Goal: Transaction & Acquisition: Purchase product/service

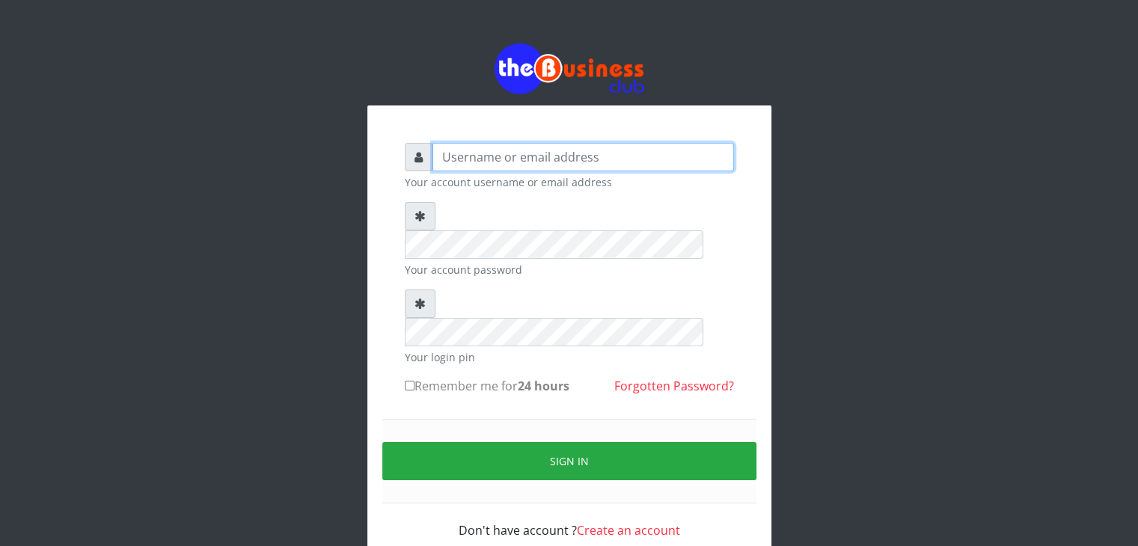
click at [488, 150] on input "text" at bounding box center [582, 157] width 301 height 28
type input "[EMAIL_ADDRESS][DOMAIN_NAME]"
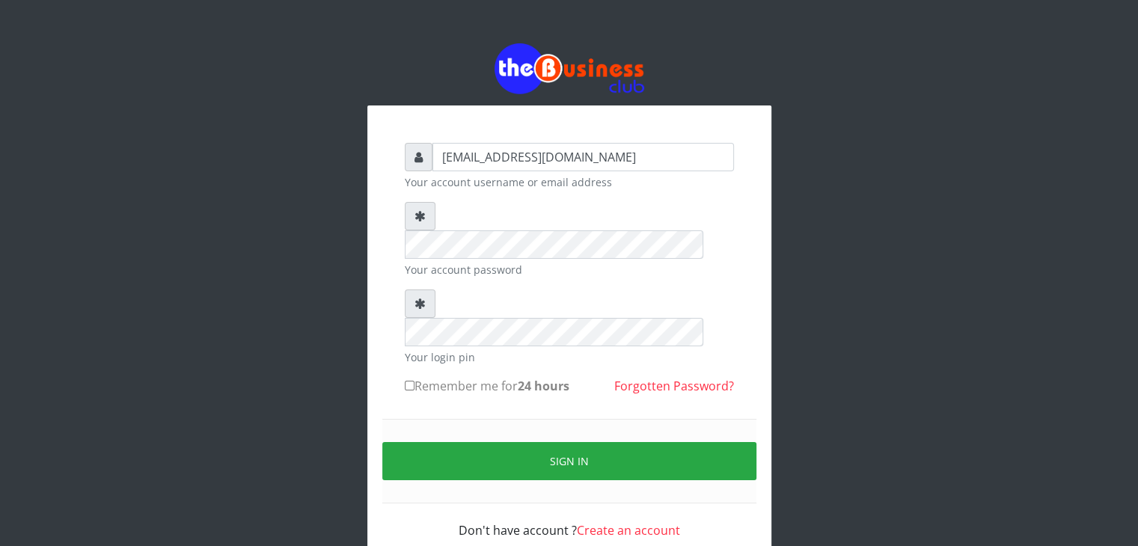
click at [433, 377] on label "Remember me for 24 hours" at bounding box center [487, 386] width 165 height 18
click at [414, 381] on input "Remember me for 24 hours" at bounding box center [410, 386] width 10 height 10
checkbox input "true"
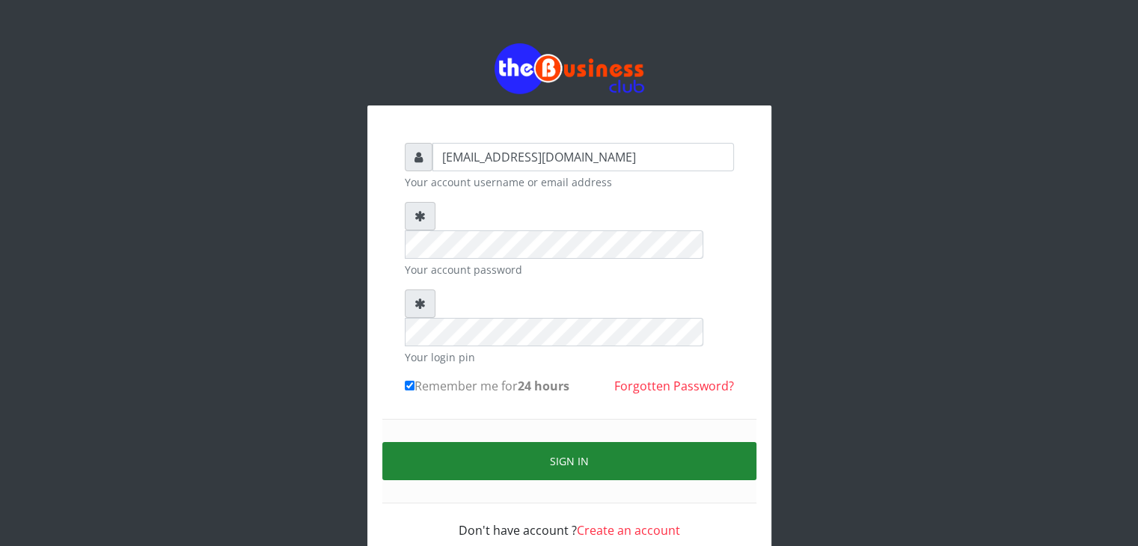
click at [591, 442] on button "Sign in" at bounding box center [569, 461] width 374 height 38
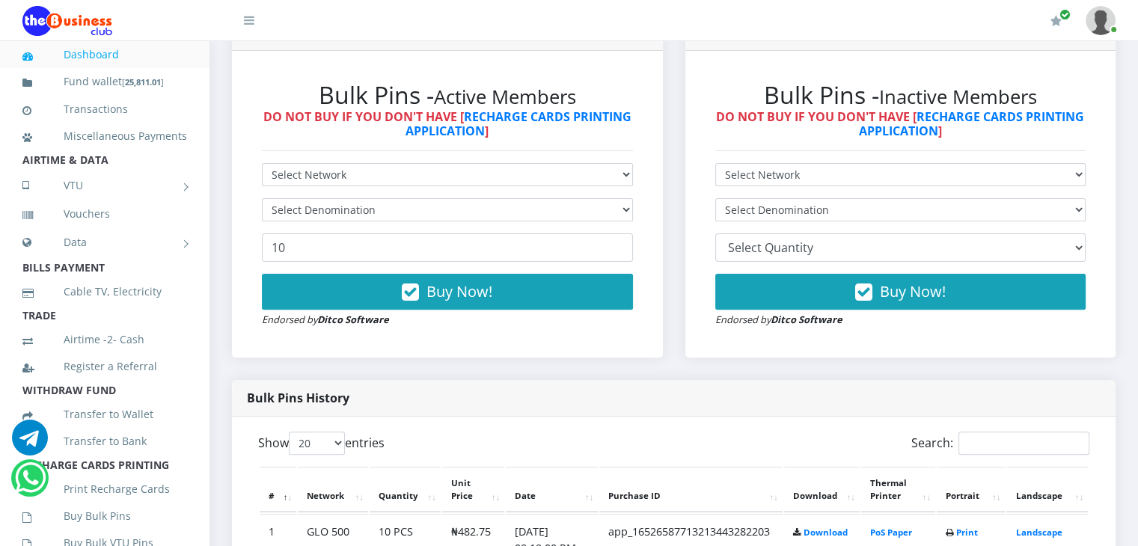
scroll to position [417, 0]
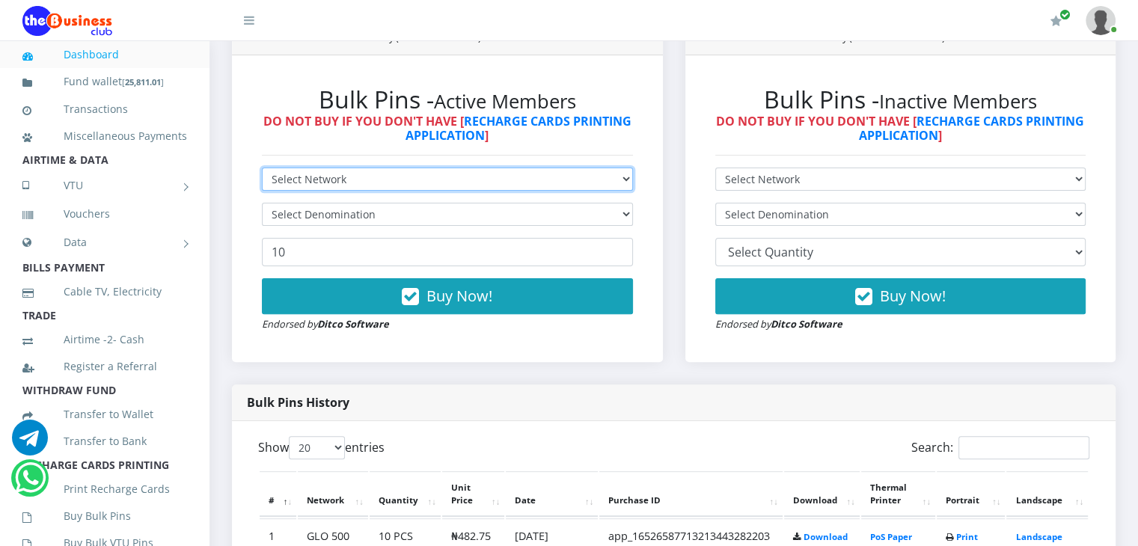
click at [577, 191] on select "Select Network MTN Globacom 9Mobile Airtel" at bounding box center [447, 179] width 371 height 23
select select "MTN"
click at [262, 184] on select "Select Network MTN Globacom 9Mobile Airtel" at bounding box center [447, 179] width 371 height 23
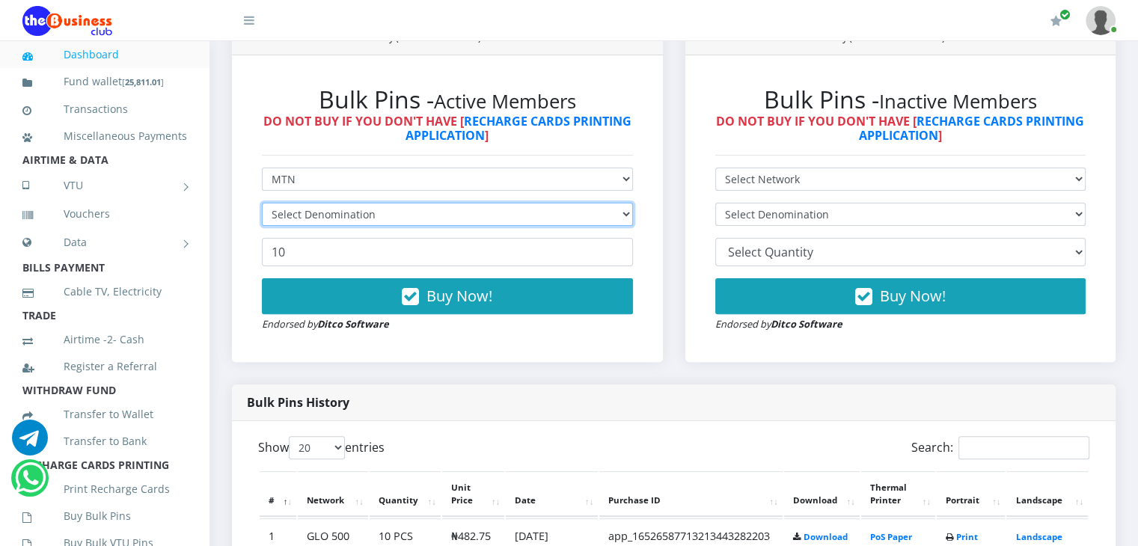
click at [512, 226] on select "Select Denomination" at bounding box center [447, 214] width 371 height 23
select select "96.99-100"
click at [262, 219] on select "Select Denomination MTN NGN100 - ₦96.99 MTN NGN200 - ₦193.98 MTN NGN400 - ₦387.…" at bounding box center [447, 214] width 371 height 23
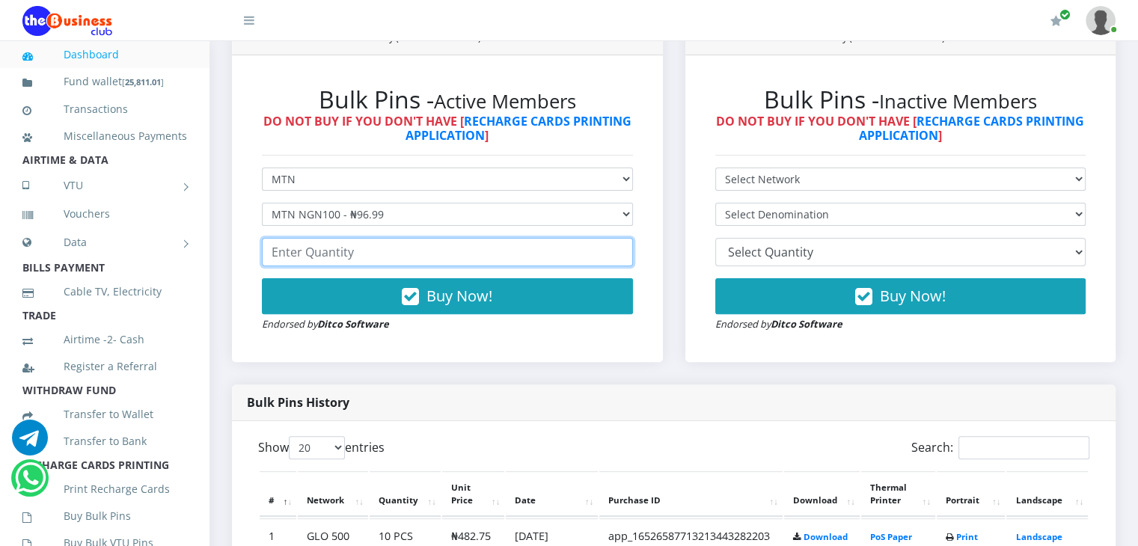
click at [446, 266] on input "number" at bounding box center [447, 252] width 371 height 28
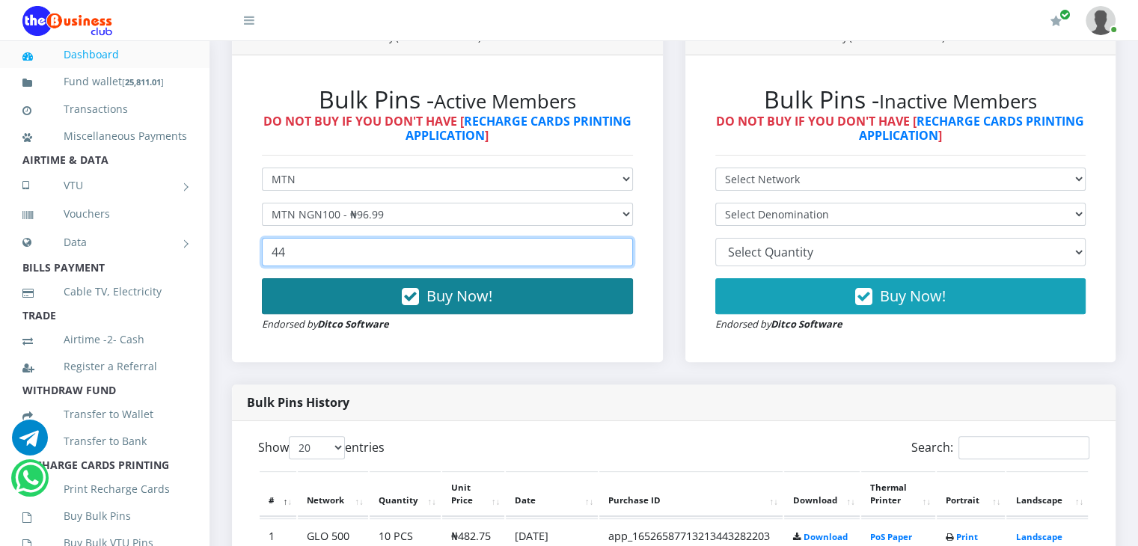
type input "44"
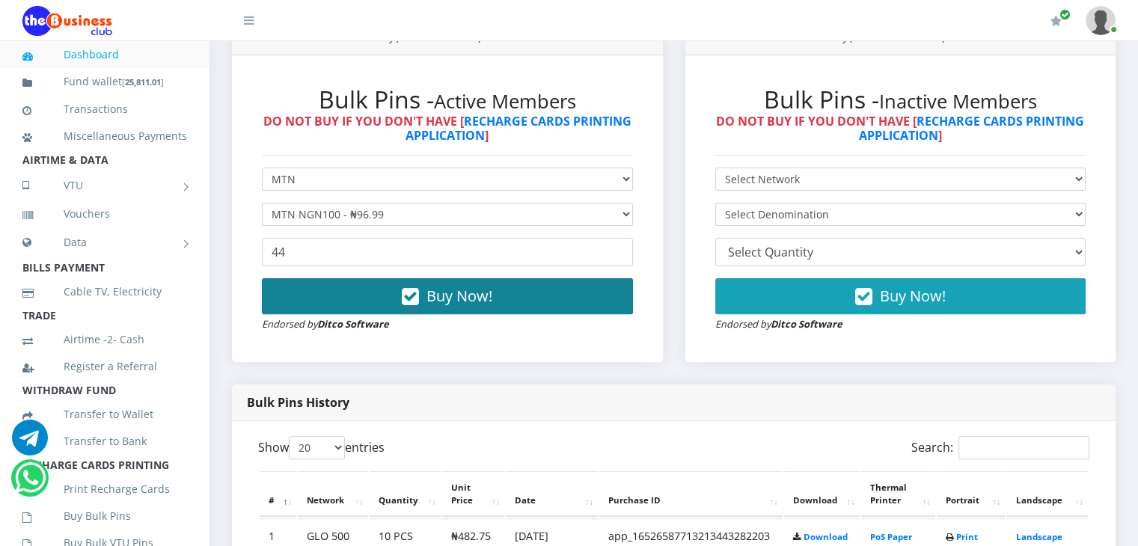
click at [450, 306] on span "Buy Now!" at bounding box center [459, 296] width 66 height 20
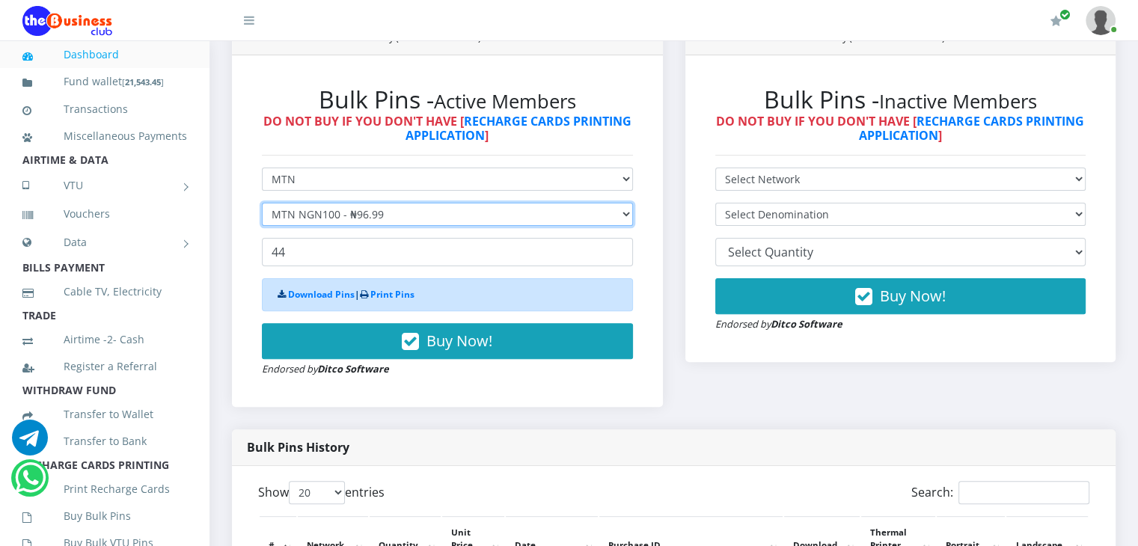
click at [437, 226] on select "Select Denomination MTN NGN100 - ₦96.99 MTN NGN200 - ₦193.98 MTN NGN400 - ₦387.…" at bounding box center [447, 214] width 371 height 23
select select "193.98-200"
click at [262, 219] on select "Select Denomination MTN NGN100 - ₦96.99 MTN NGN200 - ₦193.98 MTN NGN400 - ₦387.…" at bounding box center [447, 214] width 371 height 23
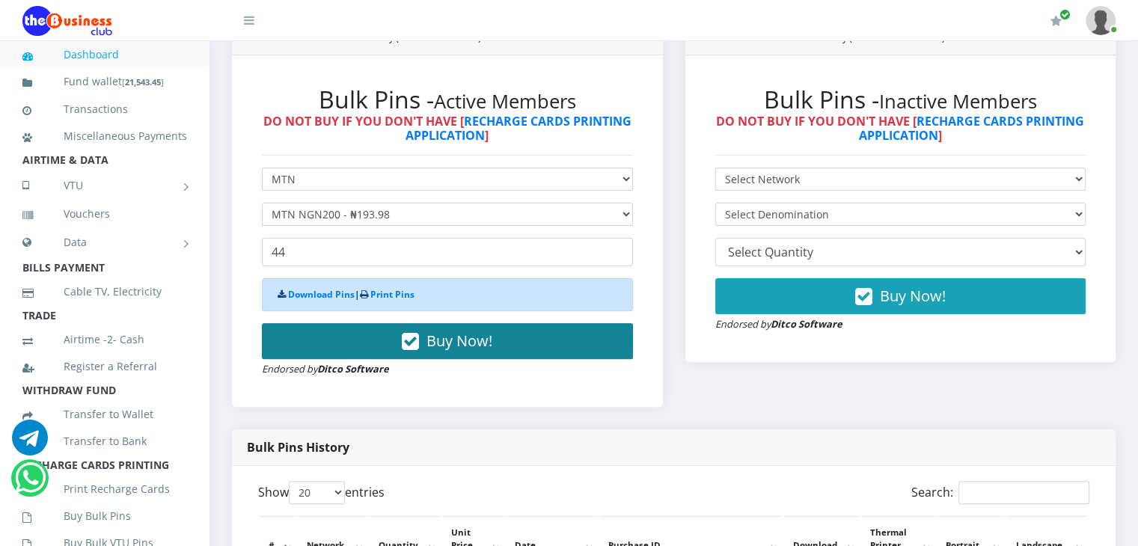
click at [455, 351] on span "Buy Now!" at bounding box center [459, 341] width 66 height 20
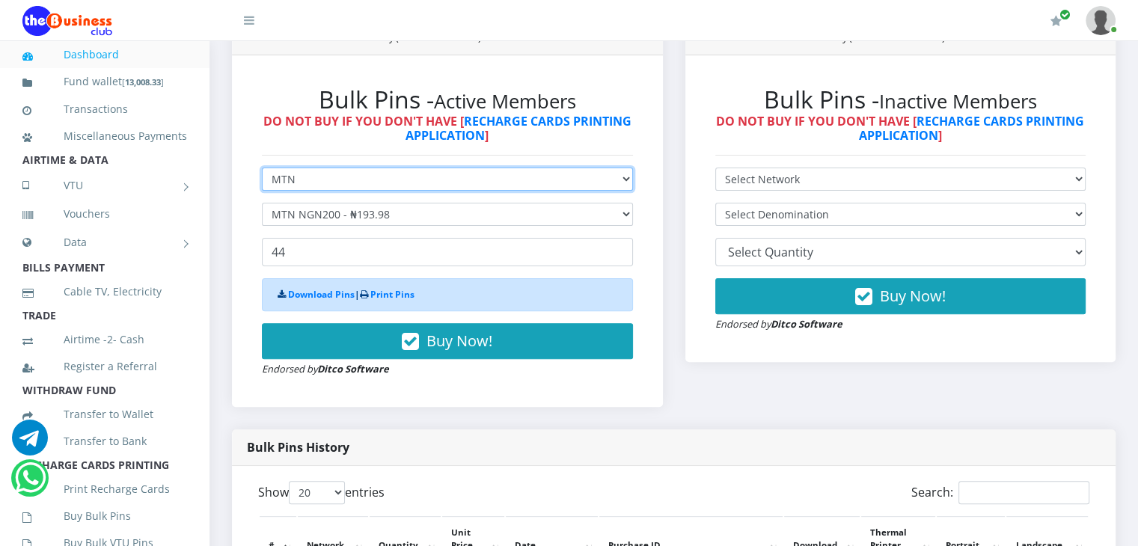
click at [432, 191] on select "Select Network MTN Globacom 9Mobile Airtel" at bounding box center [447, 179] width 371 height 23
select select "Airtel"
click at [262, 184] on select "Select Network MTN Globacom 9Mobile Airtel" at bounding box center [447, 179] width 371 height 23
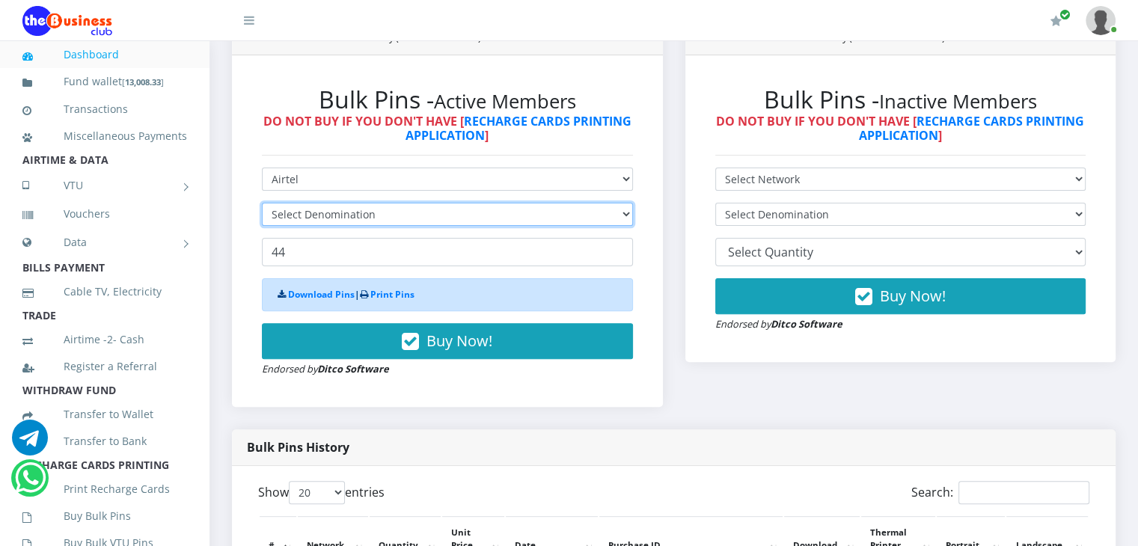
click at [380, 226] on select "Select Denomination" at bounding box center [447, 214] width 371 height 23
select select "96.38-100"
click at [262, 219] on select "Select Denomination Airtel NGN100 - ₦96.38 Airtel NGN200 - ₦192.76 Airtel NGN50…" at bounding box center [447, 214] width 371 height 23
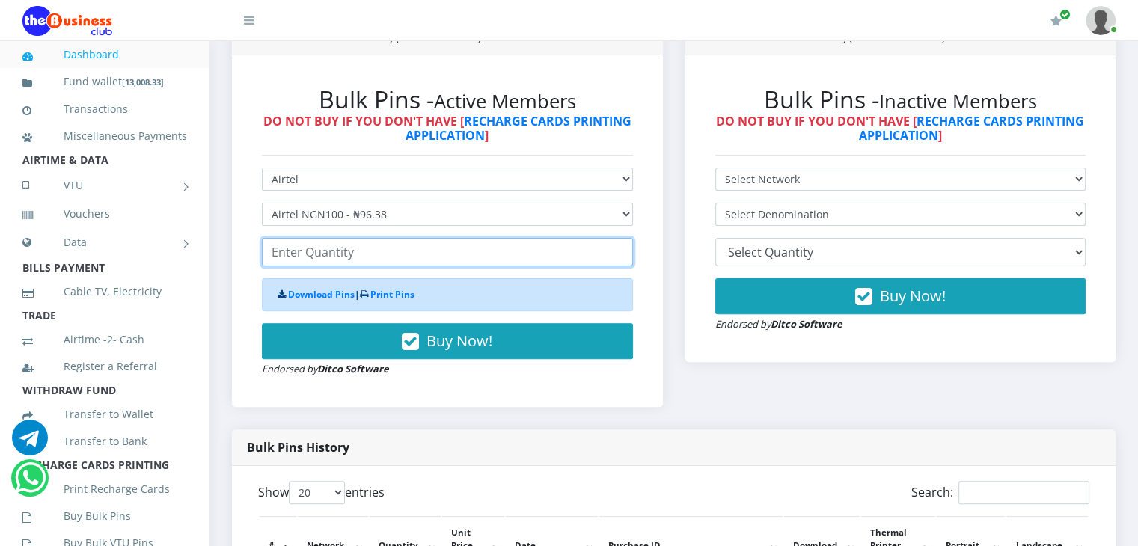
click at [370, 266] on input "number" at bounding box center [447, 252] width 371 height 28
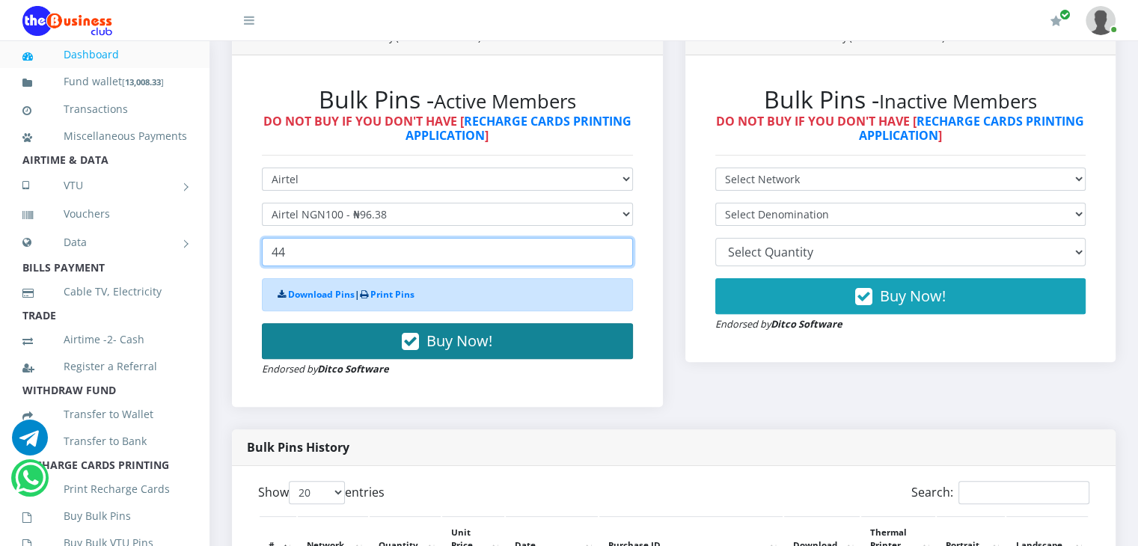
type input "44"
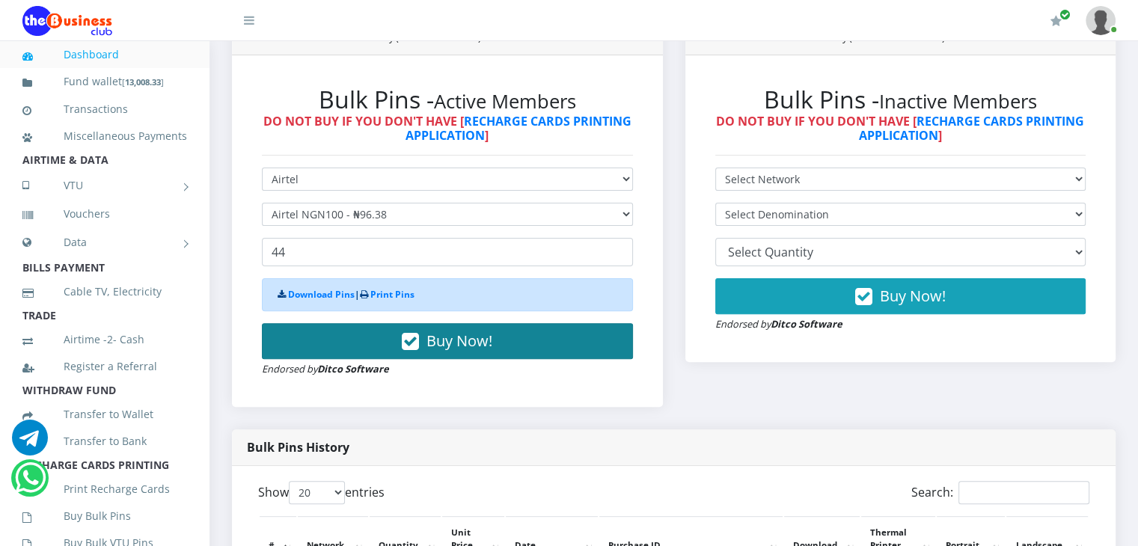
click at [450, 349] on span "Buy Now!" at bounding box center [459, 341] width 66 height 20
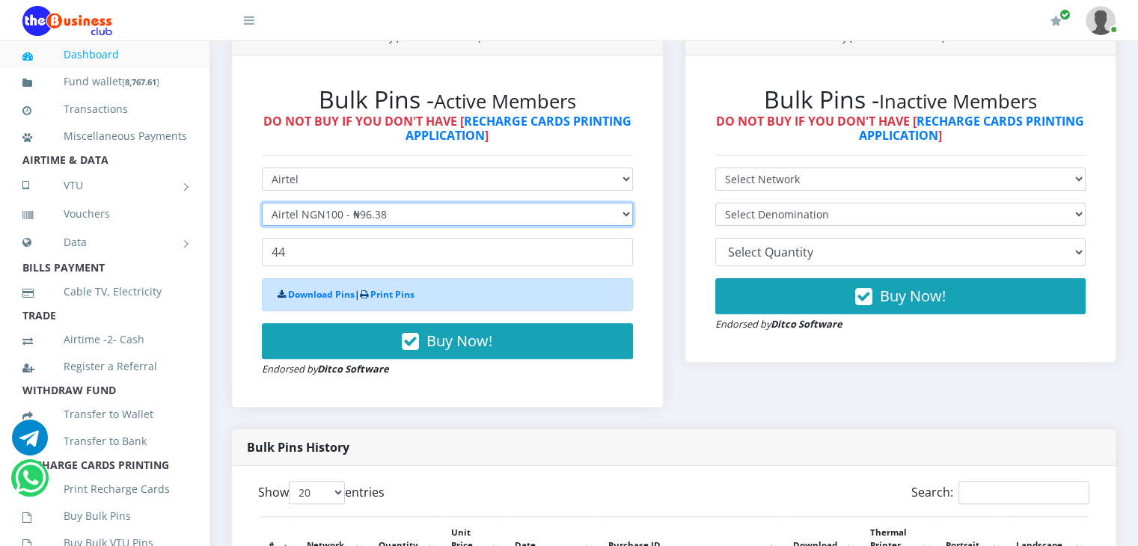
click at [389, 226] on select "Select Denomination Airtel NGN100 - ₦96.38 Airtel NGN200 - ₦192.76 Airtel NGN50…" at bounding box center [447, 214] width 371 height 23
select select "192.76-200"
click at [262, 219] on select "Select Denomination Airtel NGN100 - ₦96.38 Airtel NGN200 - ₦192.76 Airtel NGN50…" at bounding box center [447, 214] width 371 height 23
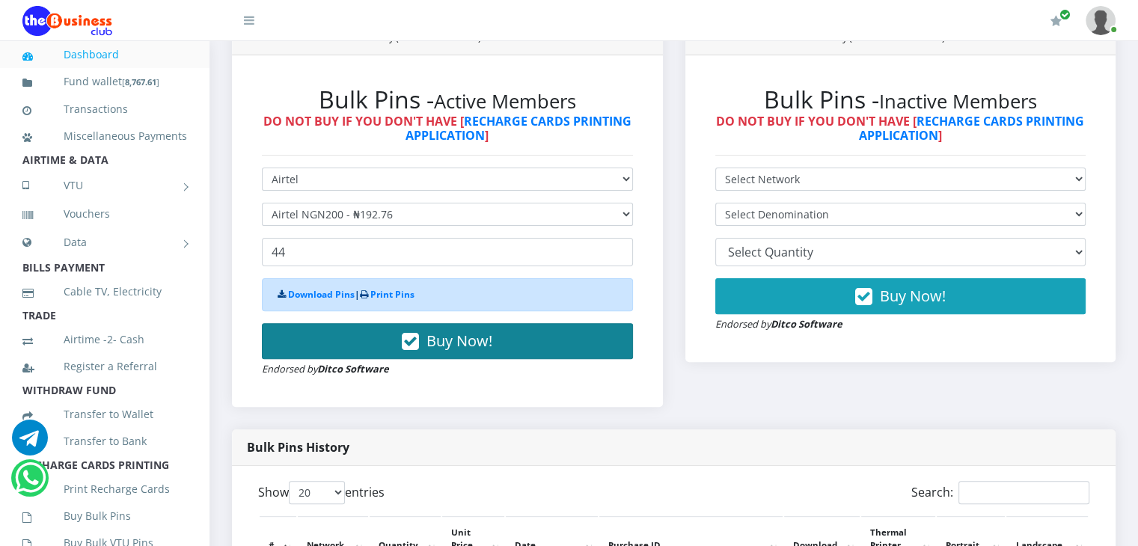
click at [471, 351] on span "Buy Now!" at bounding box center [459, 341] width 66 height 20
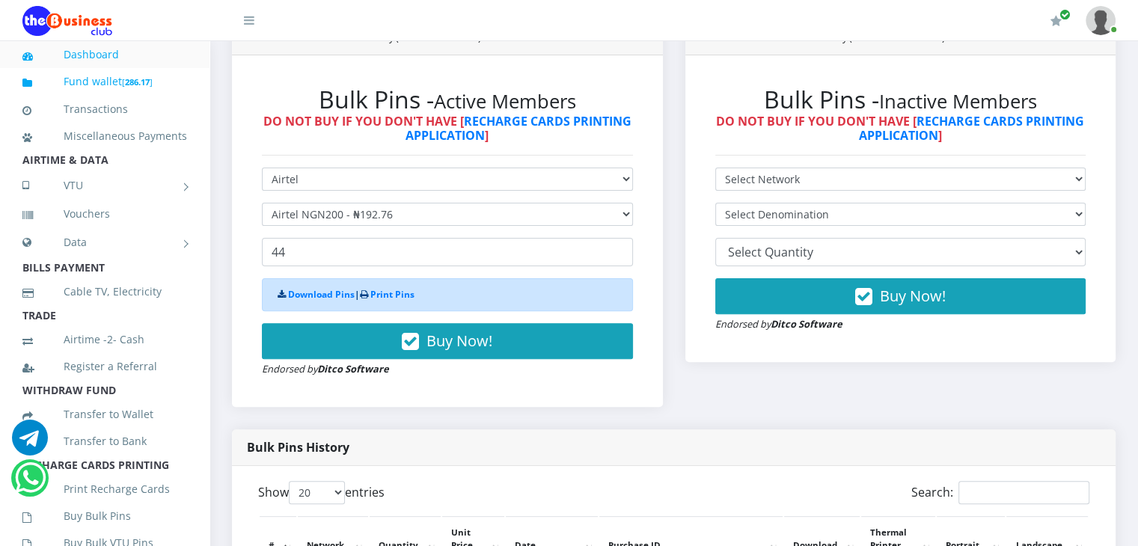
click at [82, 85] on link "Fund wallet [ 286.17 ]" at bounding box center [104, 81] width 165 height 35
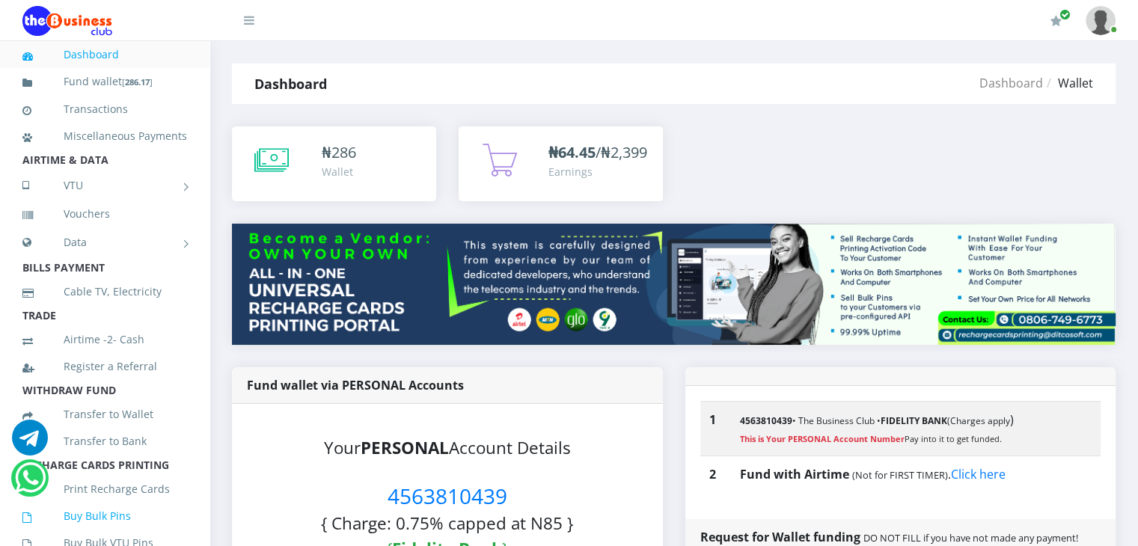
scroll to position [302, 0]
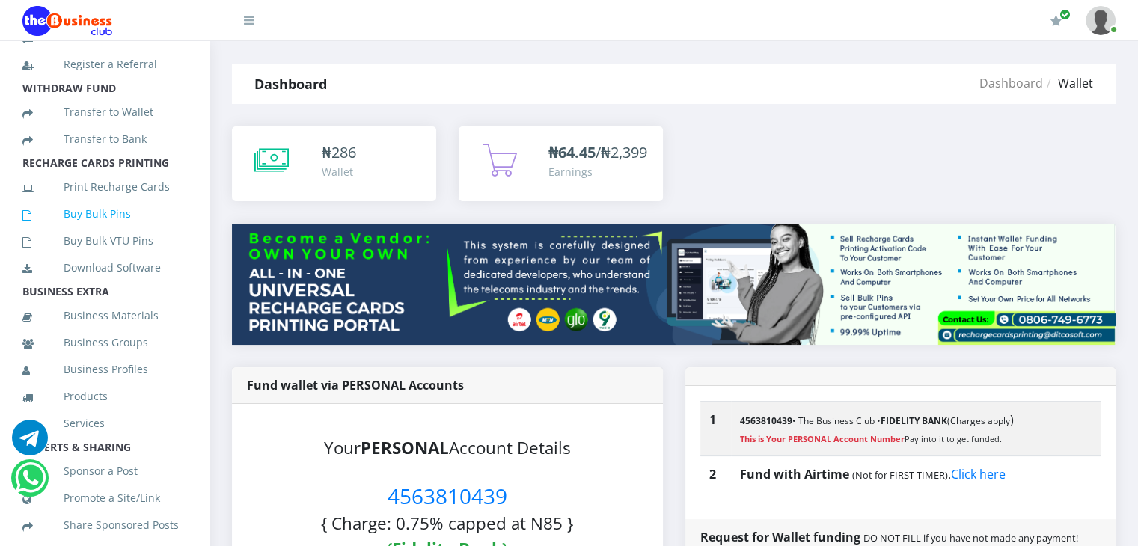
click at [101, 231] on link "Buy Bulk Pins" at bounding box center [104, 214] width 165 height 34
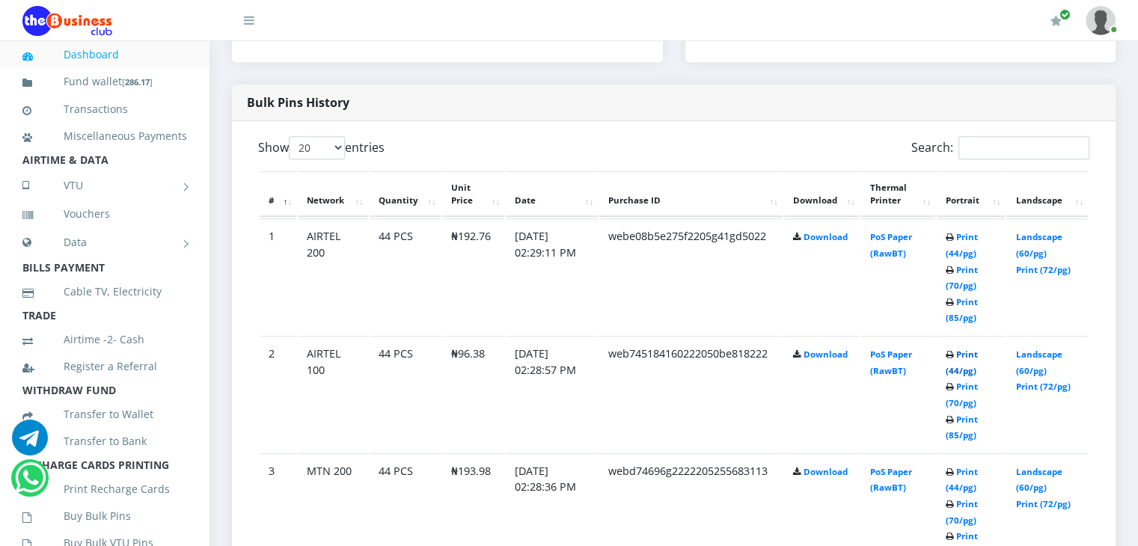
scroll to position [766, 0]
